Goal: Task Accomplishment & Management: Manage account settings

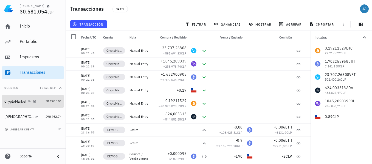
click at [12, 101] on div "CryptoMarket" at bounding box center [15, 101] width 22 height 5
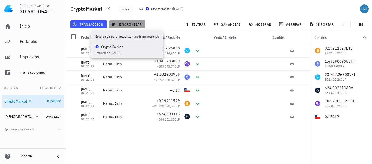
click at [130, 24] on span "sincronizar" at bounding box center [126, 24] width 29 height 4
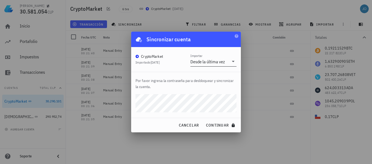
click at [225, 60] on div "Desde la última vez" at bounding box center [209, 61] width 38 height 9
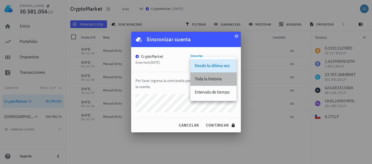
click at [215, 82] on div "Toda la historia" at bounding box center [213, 79] width 37 height 12
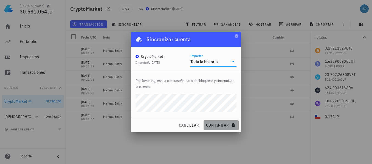
click at [219, 127] on span "continuar" at bounding box center [221, 124] width 31 height 5
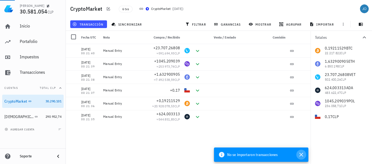
click at [301, 154] on icon "button" at bounding box center [301, 154] width 4 height 4
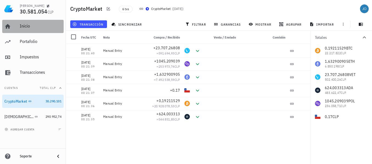
click at [26, 27] on div "Inicio" at bounding box center [41, 25] width 42 height 5
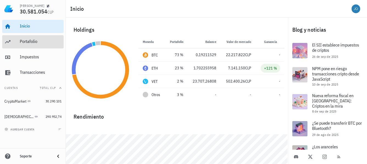
click at [28, 42] on div "Portafolio" at bounding box center [41, 41] width 42 height 5
